Goal: Task Accomplishment & Management: Use online tool/utility

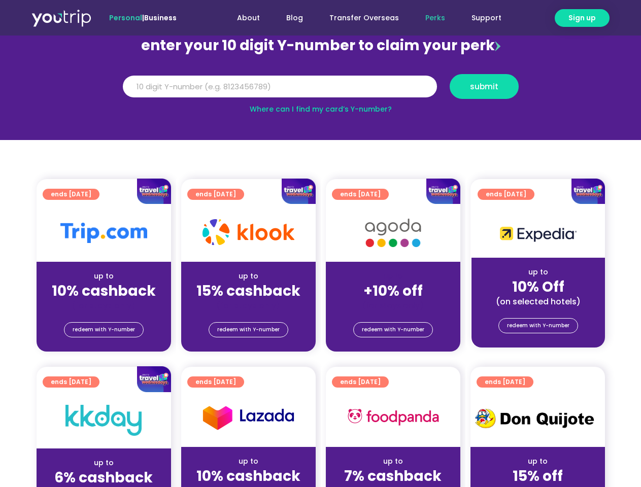
scroll to position [112, 0]
click at [321, 244] on section "ends [DATE] up to +10% off (for stays only) redeem with Y-number" at bounding box center [393, 265] width 145 height 173
click at [582, 18] on span "Sign up" at bounding box center [581, 18] width 27 height 11
click at [321, 86] on input "Y Number" at bounding box center [280, 87] width 314 height 22
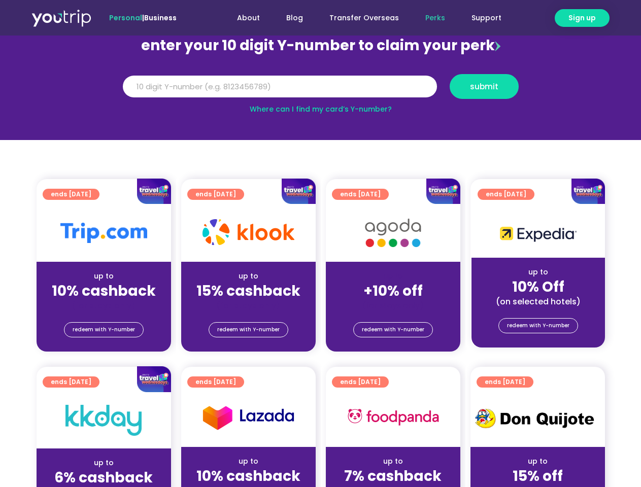
click at [484, 86] on span "submit" at bounding box center [484, 87] width 28 height 8
click at [104, 330] on span "redeem with Y-number" at bounding box center [104, 330] width 62 height 14
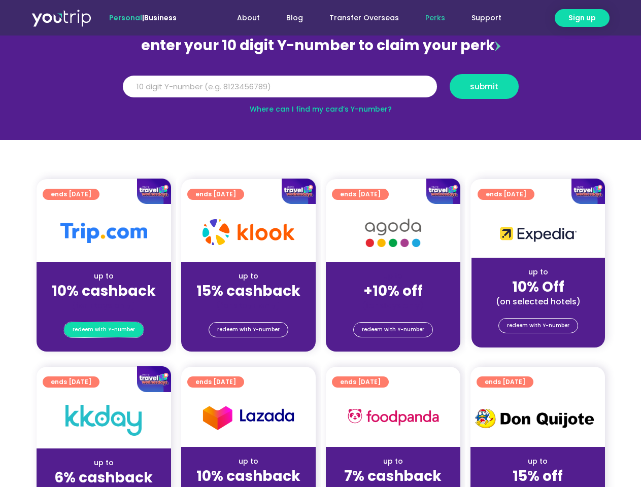
click at [104, 330] on span "redeem with Y-number" at bounding box center [104, 330] width 62 height 14
